Goal: Information Seeking & Learning: Compare options

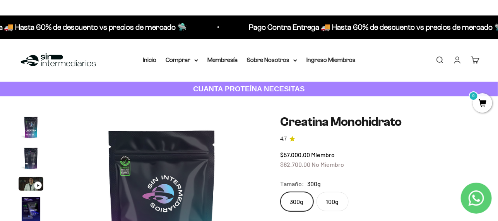
click at [31, 156] on img "Ir al artículo 2" at bounding box center [31, 158] width 25 height 25
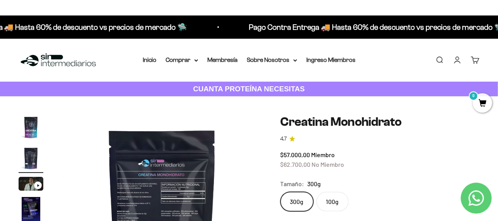
click at [36, 129] on img "Ir al artículo 1" at bounding box center [31, 127] width 25 height 25
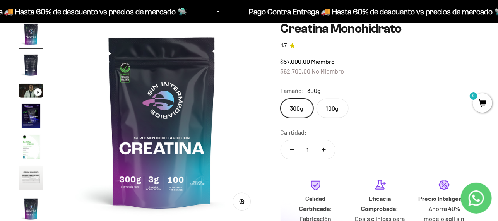
scroll to position [103, 0]
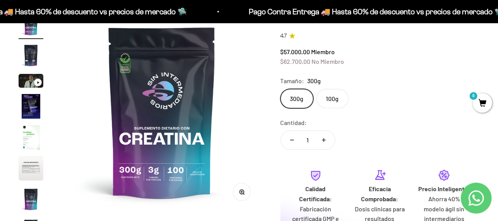
click at [234, 104] on img at bounding box center [162, 112] width 200 height 200
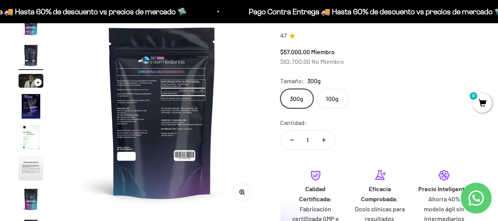
click at [240, 101] on img at bounding box center [162, 112] width 200 height 200
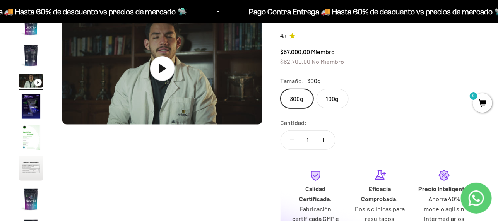
scroll to position [0, 409]
click at [266, 97] on div "Zoom Ir al artículo 1 Ir al artículo 2 Ir al artículo 3 Ir al artículo 4 Ir al …" at bounding box center [249, 146] width 461 height 268
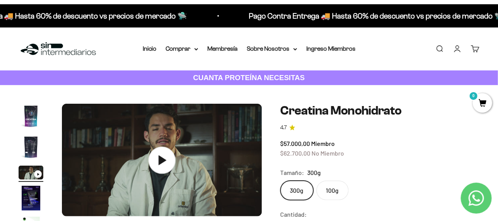
scroll to position [52, 0]
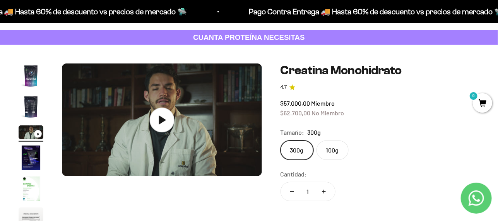
click at [32, 154] on img "Ir al artículo 4" at bounding box center [31, 158] width 25 height 25
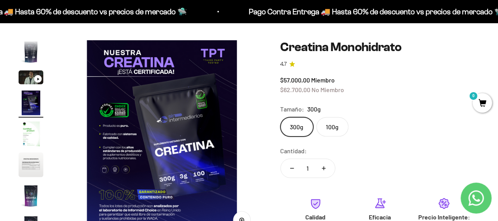
scroll to position [103, 0]
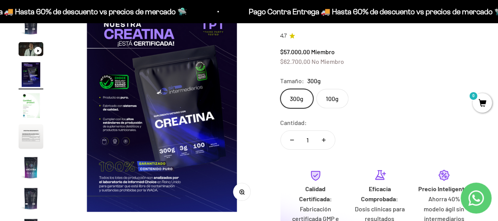
click at [219, 147] on img at bounding box center [162, 112] width 200 height 200
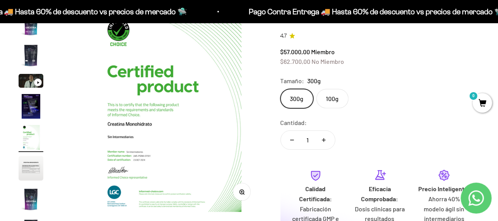
scroll to position [0, 819]
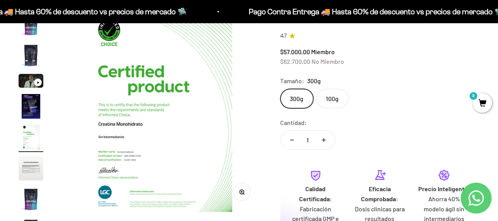
click at [243, 193] on icon "button" at bounding box center [243, 193] width 1 height 1
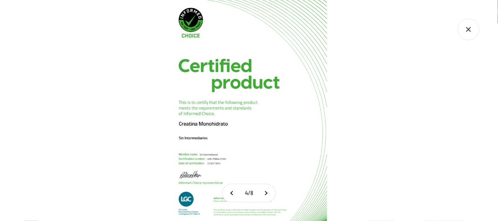
click at [463, 31] on icon "Cerrar galería" at bounding box center [469, 30] width 22 height 22
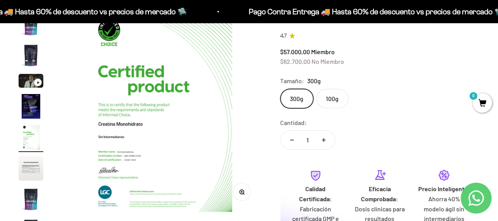
click at [244, 128] on img at bounding box center [162, 112] width 200 height 200
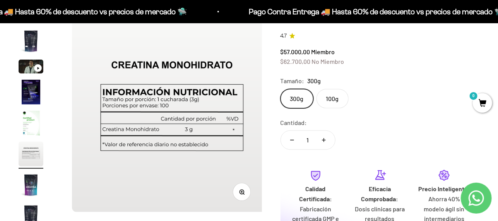
click at [244, 128] on img at bounding box center [172, 112] width 200 height 200
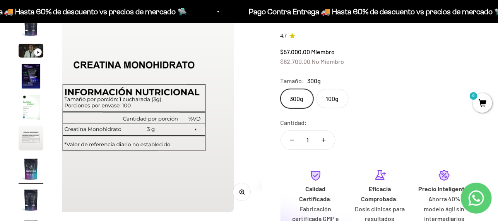
scroll to position [32, 0]
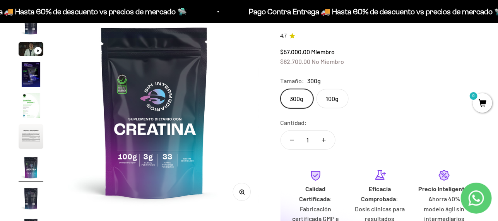
click at [244, 128] on img at bounding box center [155, 112] width 200 height 200
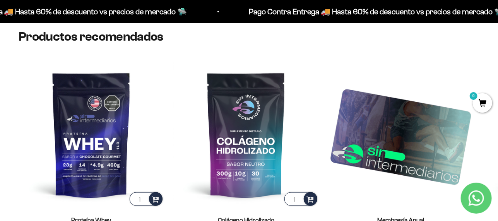
scroll to position [1394, 0]
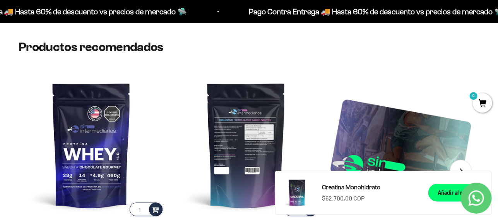
click at [245, 127] on img at bounding box center [247, 145] width 146 height 146
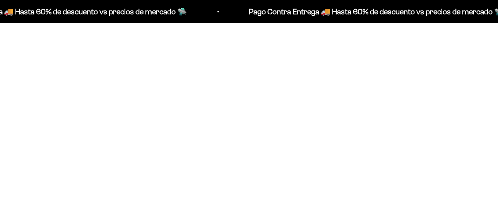
scroll to position [1287, 0]
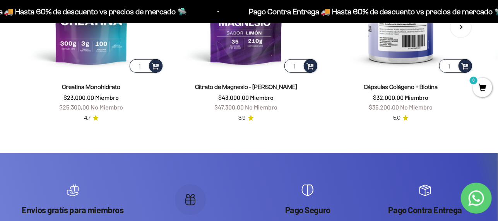
click at [422, 51] on img at bounding box center [401, 2] width 146 height 146
